Goal: Find specific page/section: Find specific page/section

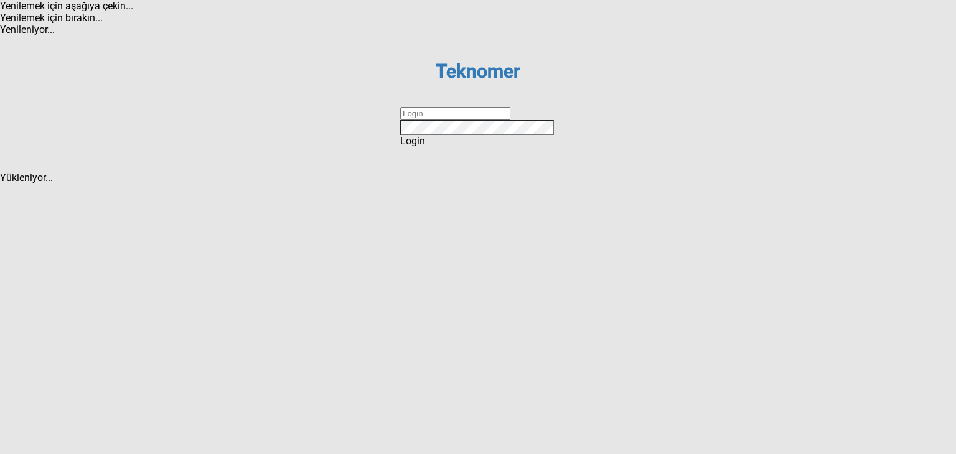
click at [410, 120] on input "text" at bounding box center [455, 113] width 110 height 13
type input "ahmetkoc"
click at [420, 147] on div "Login" at bounding box center [478, 141] width 156 height 12
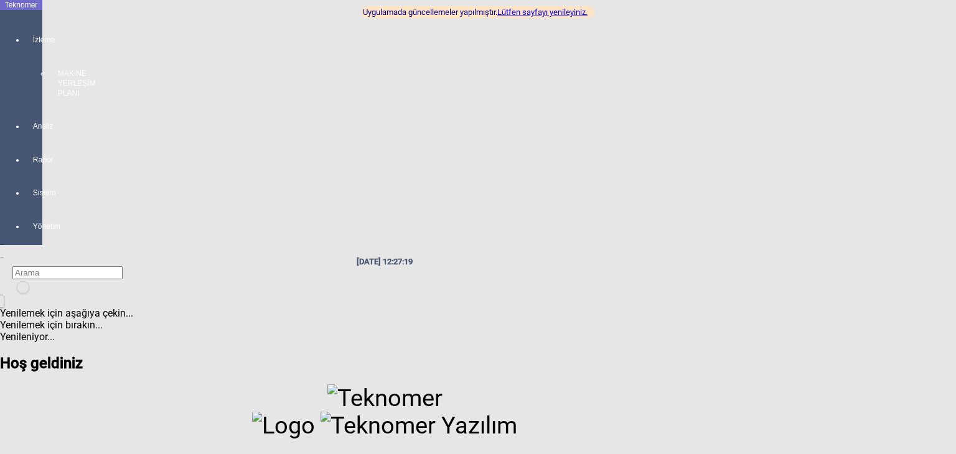
click at [25, 104] on div at bounding box center [33, 104] width 17 height 0
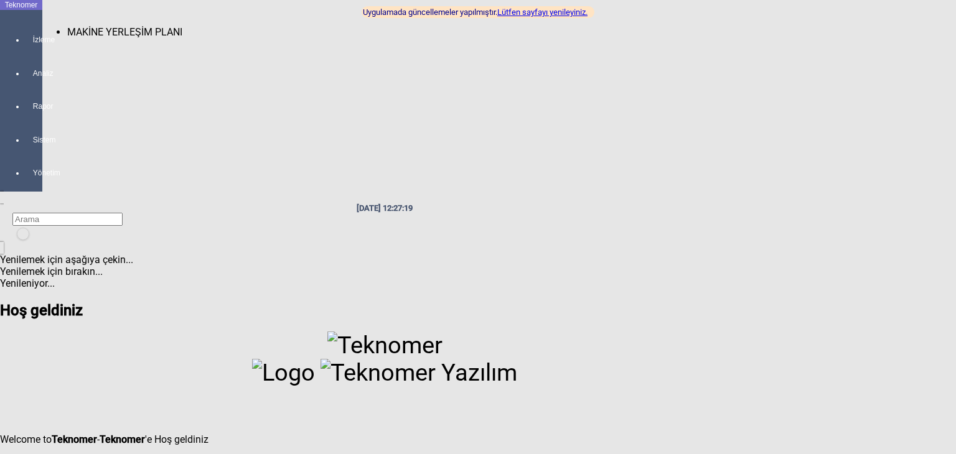
click at [74, 26] on span "MAKİNE YERLEŞİM PLANI" at bounding box center [124, 32] width 115 height 12
